Goal: Transaction & Acquisition: Purchase product/service

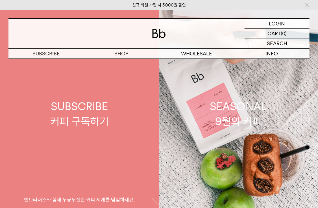
drag, startPoint x: 0, startPoint y: 0, endPoint x: 85, endPoint y: 76, distance: 113.8
click at [85, 76] on link "SUBSCRIBE 커피 구독하기 빈브라더스와 함께 무궁무진한 커피 세계를 탐험하세요." at bounding box center [79, 114] width 159 height 208
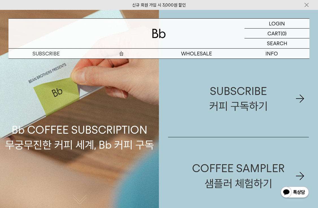
click at [123, 56] on p "숍" at bounding box center [121, 54] width 75 height 10
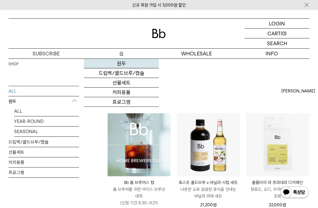
click at [122, 63] on link "원두" at bounding box center [121, 64] width 75 height 10
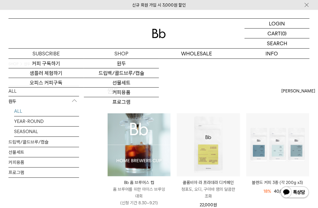
click at [97, 81] on link "선물세트" at bounding box center [121, 83] width 75 height 10
